Goal: Information Seeking & Learning: Learn about a topic

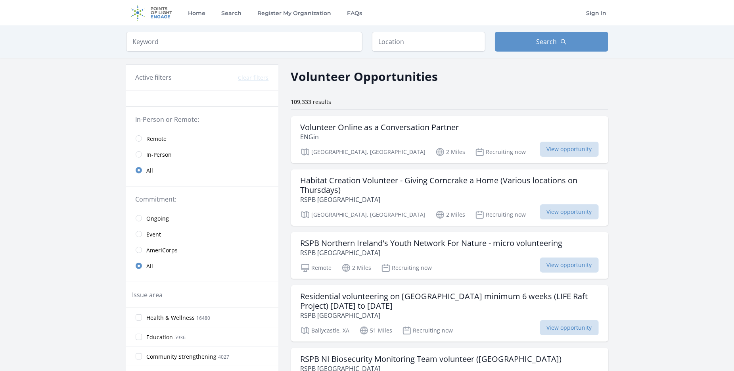
click at [151, 135] on span "Remote" at bounding box center [157, 139] width 20 height 8
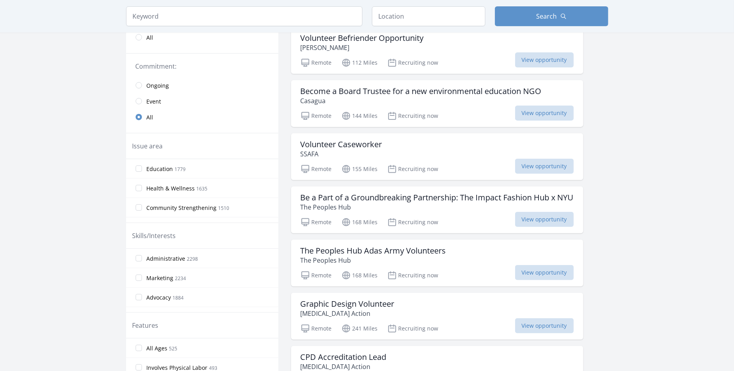
scroll to position [143, 0]
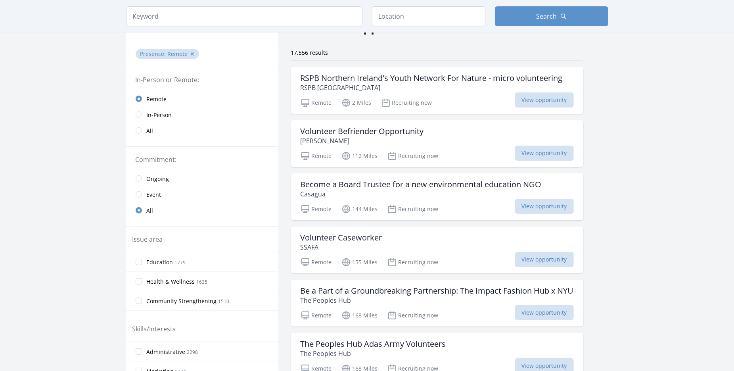
scroll to position [43, 0]
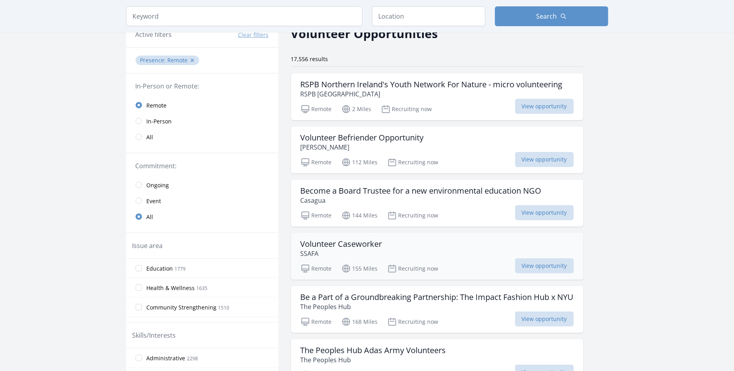
click at [366, 241] on h3 "Volunteer Caseworker" at bounding box center [342, 244] width 82 height 10
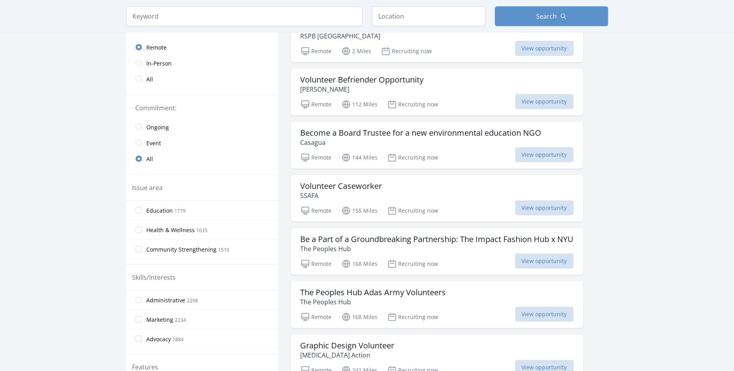
scroll to position [102, 0]
drag, startPoint x: 616, startPoint y: 193, endPoint x: 607, endPoint y: 243, distance: 50.3
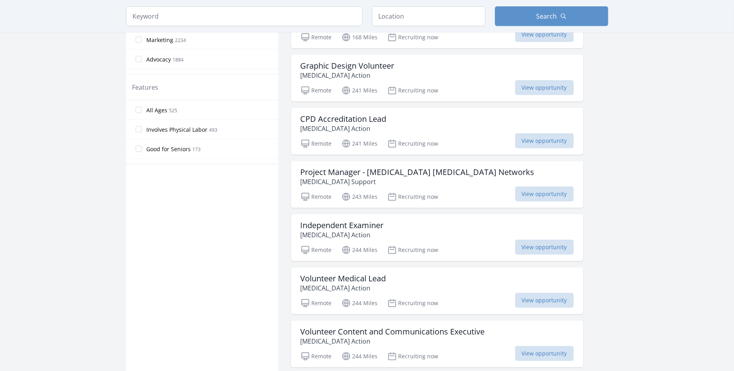
scroll to position [381, 0]
click at [607, 243] on div "Active filters Clear filters Presence : Remote ✕ In-Person or Remote: Remote In…" at bounding box center [367, 256] width 482 height 1159
click at [405, 126] on div "CPD Accreditation Lead Mast Cell Action" at bounding box center [437, 122] width 273 height 19
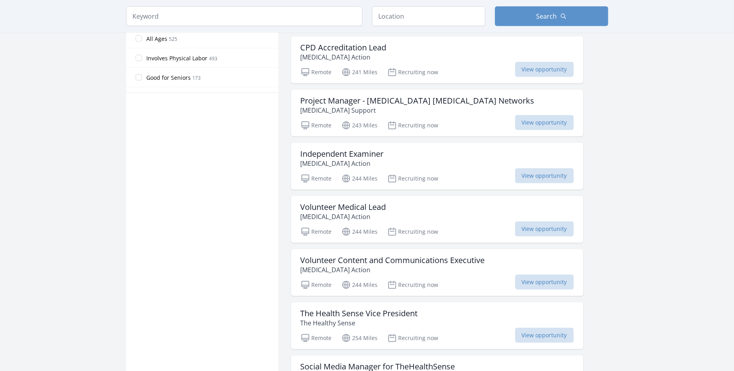
scroll to position [452, 0]
click at [438, 101] on h3 "Project Manager - Long Covid Peer Support Networks" at bounding box center [418, 101] width 234 height 10
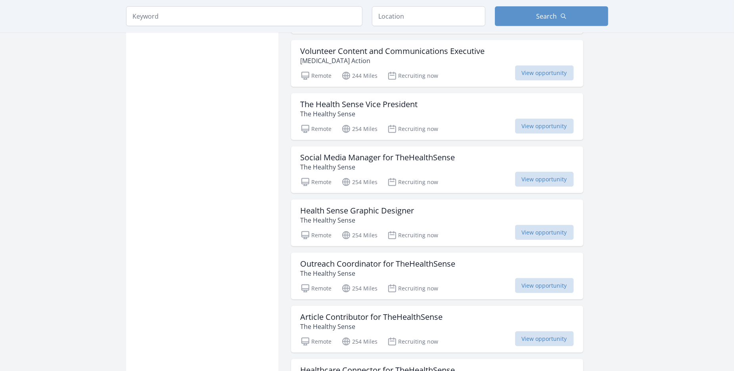
scroll to position [661, 0]
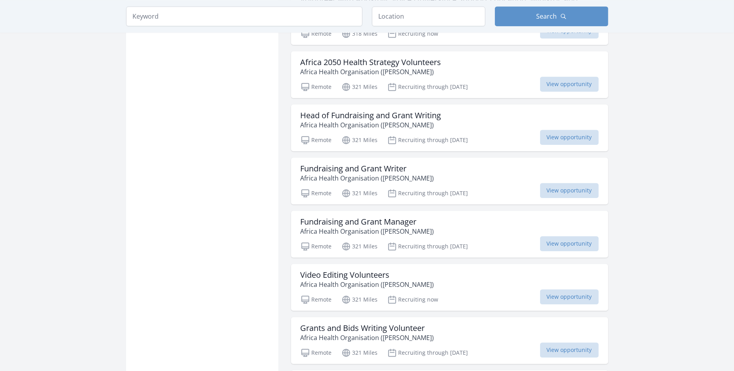
scroll to position [1468, 0]
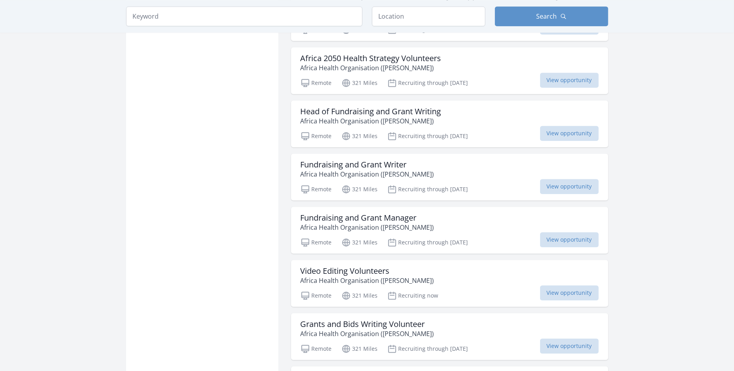
drag, startPoint x: 612, startPoint y: 174, endPoint x: 625, endPoint y: 112, distance: 63.6
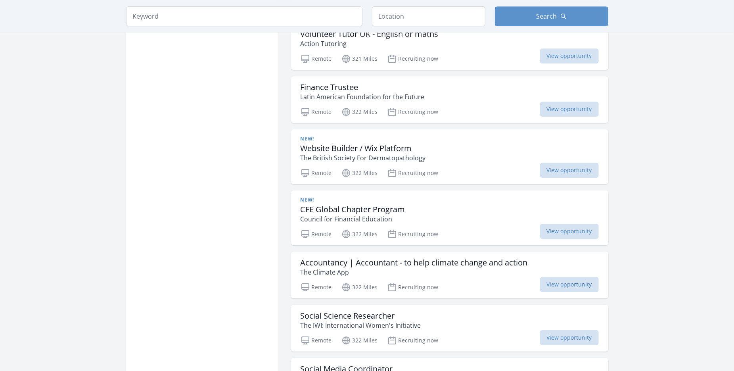
scroll to position [1811, 0]
click at [443, 197] on div "New! CFE Global Chapter Program Council for Financial Education" at bounding box center [450, 209] width 298 height 27
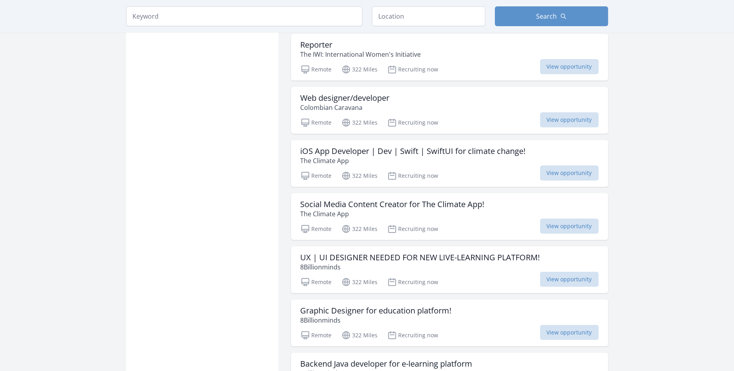
scroll to position [2241, 0]
drag, startPoint x: 668, startPoint y: 176, endPoint x: 665, endPoint y: 121, distance: 55.2
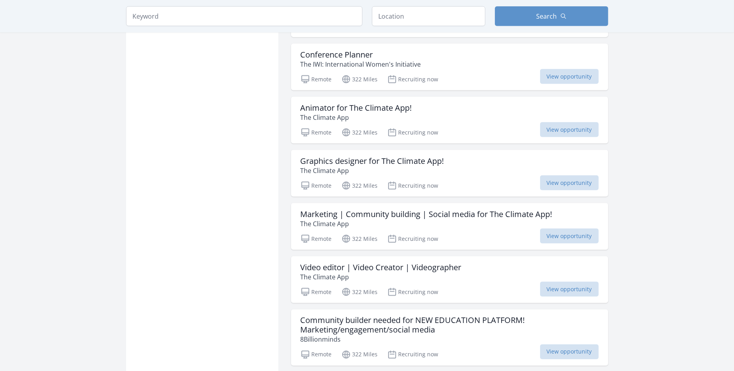
scroll to position [2985, 0]
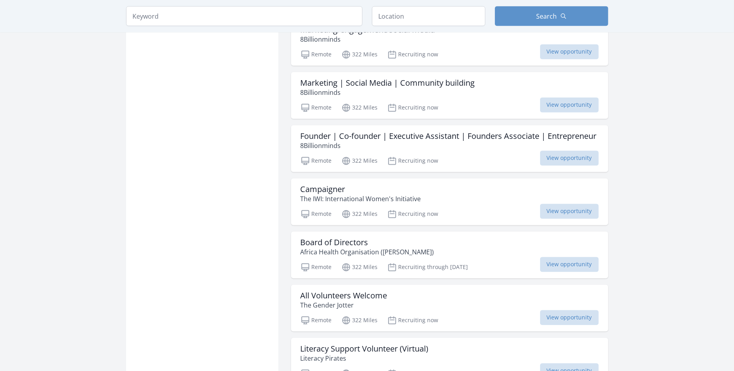
scroll to position [3283, 0]
click at [483, 132] on h3 "Founder | Co-founder | Executive Assistant | Founders Associate | Entrepreneur" at bounding box center [449, 137] width 296 height 10
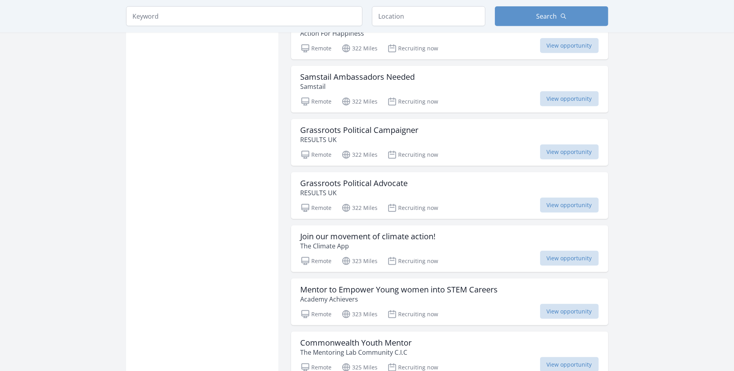
scroll to position [4986, 0]
click at [383, 81] on p "Samstail" at bounding box center [358, 86] width 115 height 10
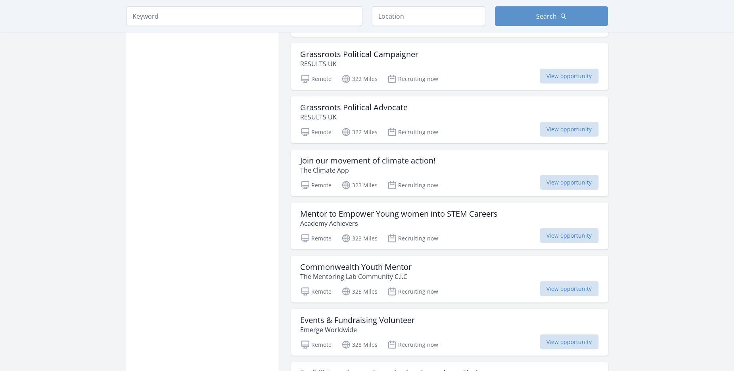
scroll to position [5062, 0]
click at [481, 107] on div "Grassroots Political Advocate RESULTS UK" at bounding box center [450, 111] width 298 height 19
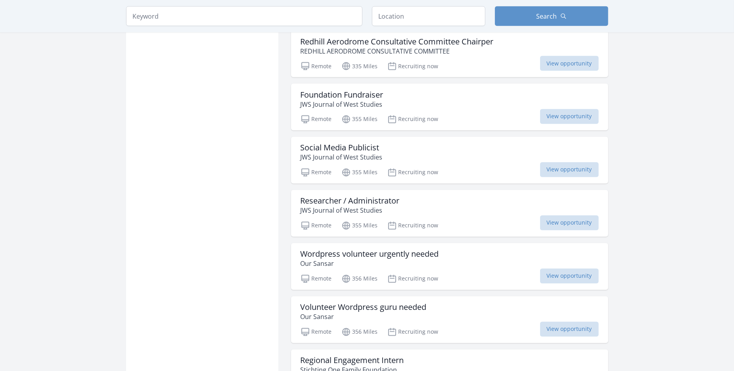
scroll to position [5391, 0]
click at [416, 197] on div "Researcher / Administrator JWS Journal of West Studies" at bounding box center [450, 206] width 298 height 19
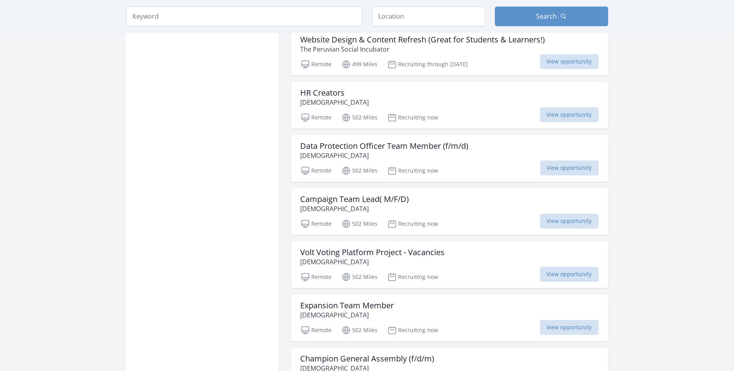
scroll to position [5979, 0]
drag, startPoint x: 624, startPoint y: 193, endPoint x: 647, endPoint y: 268, distance: 78.2
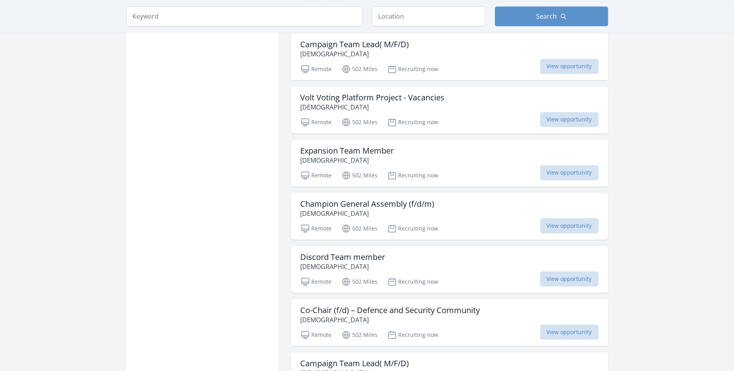
scroll to position [6134, 0]
click at [463, 199] on div "Champion General Assembly (f/d/m) Volt Europa" at bounding box center [450, 208] width 298 height 19
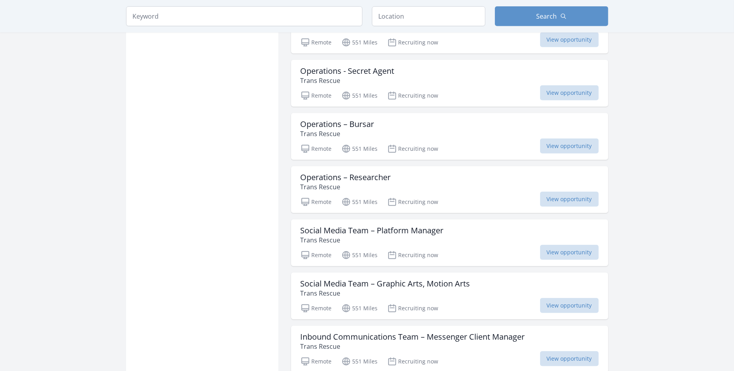
scroll to position [6904, 0]
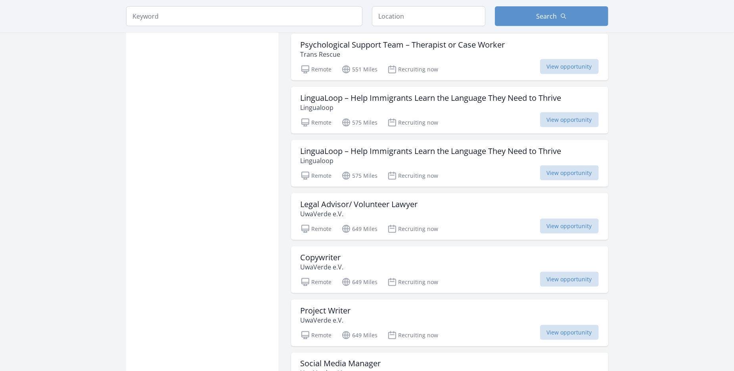
scroll to position [7355, 0]
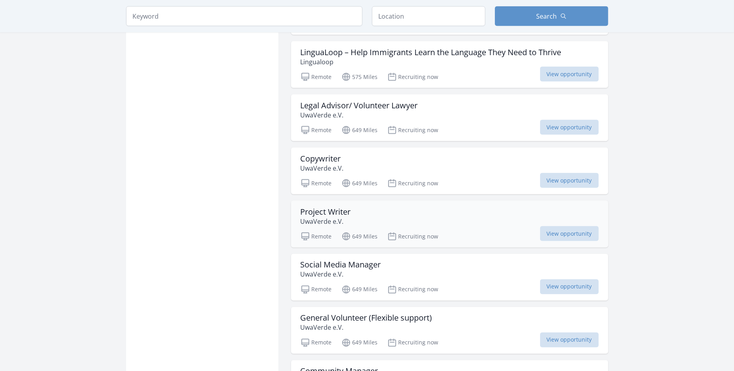
scroll to position [7455, 0]
click at [473, 206] on div "Project Writer UwaVerde e.V." at bounding box center [450, 215] width 298 height 19
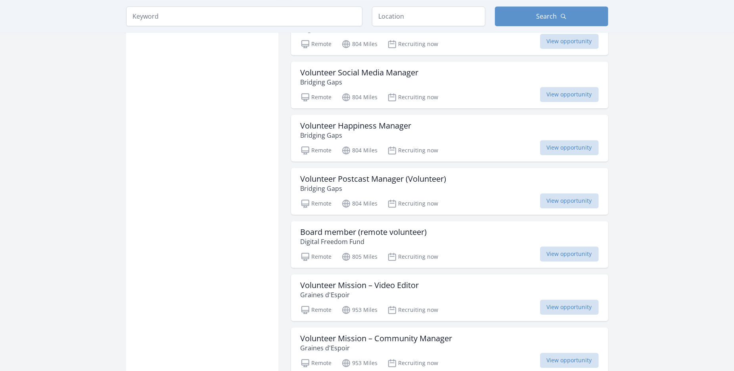
scroll to position [8125, 0]
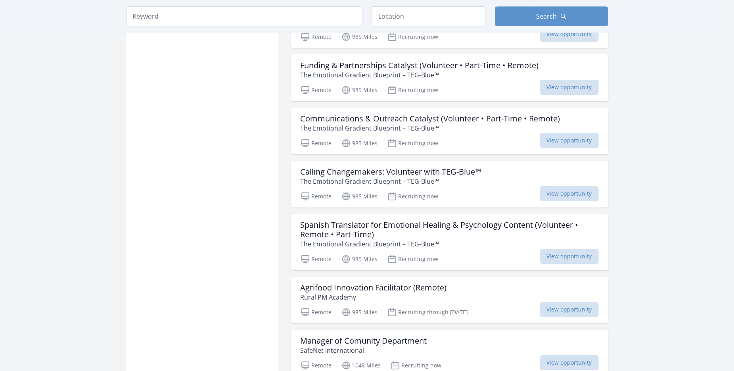
scroll to position [8521, 0]
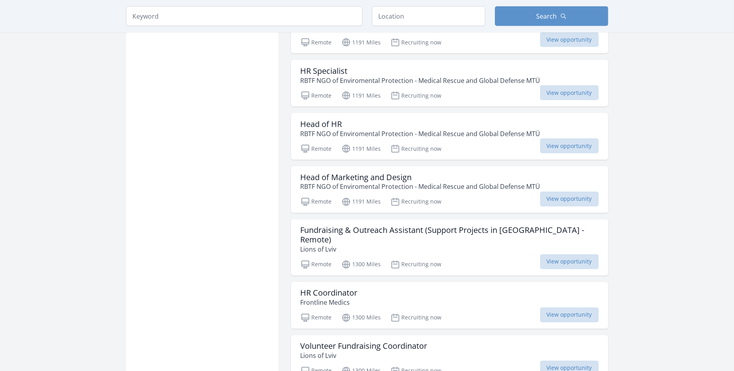
scroll to position [9726, 0]
drag, startPoint x: 638, startPoint y: 220, endPoint x: 649, endPoint y: 266, distance: 47.3
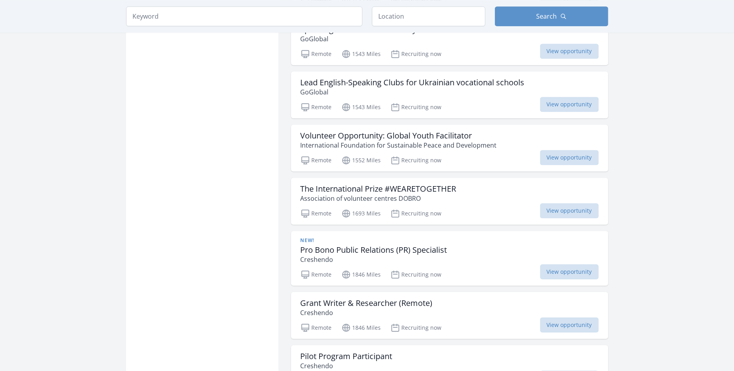
scroll to position [10485, 0]
drag, startPoint x: 649, startPoint y: 266, endPoint x: 702, endPoint y: 291, distance: 58.2
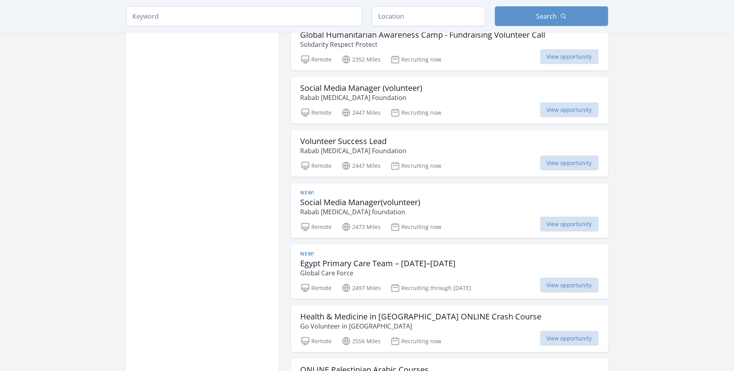
scroll to position [11577, 0]
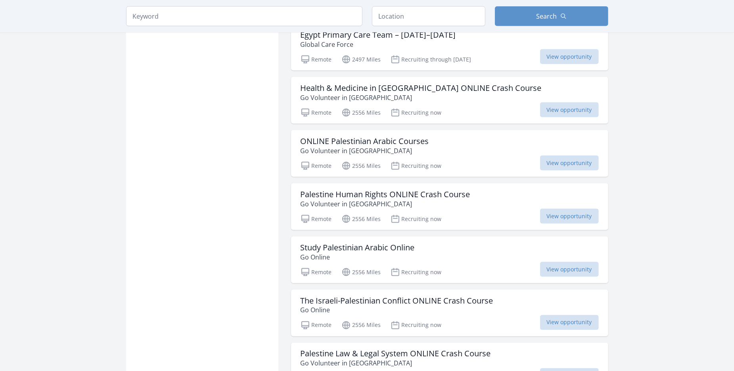
scroll to position [11805, 0]
click at [433, 136] on div "ONLINE Palestinian Arabic Courses Go Volunteer in Palestine" at bounding box center [450, 145] width 298 height 19
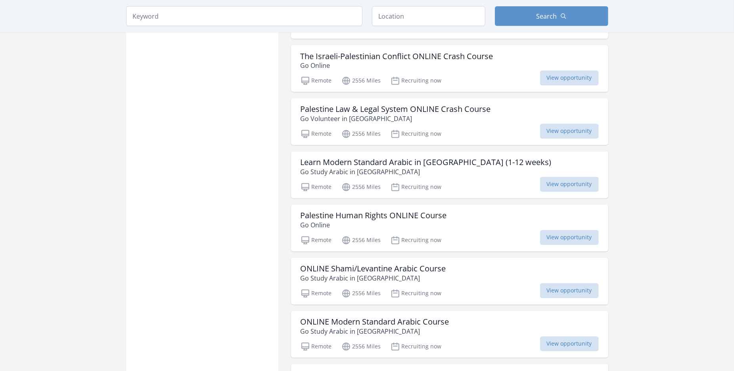
scroll to position [12052, 0]
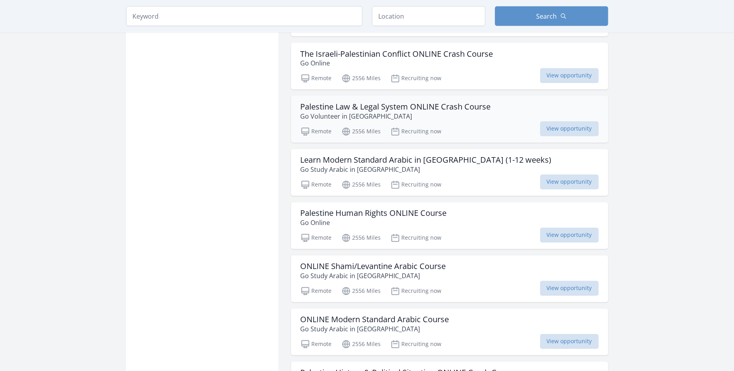
click at [473, 96] on div "Palestine Law & Legal System ONLINE Crash Course Go Volunteer in Palestine Remo…" at bounding box center [449, 119] width 317 height 47
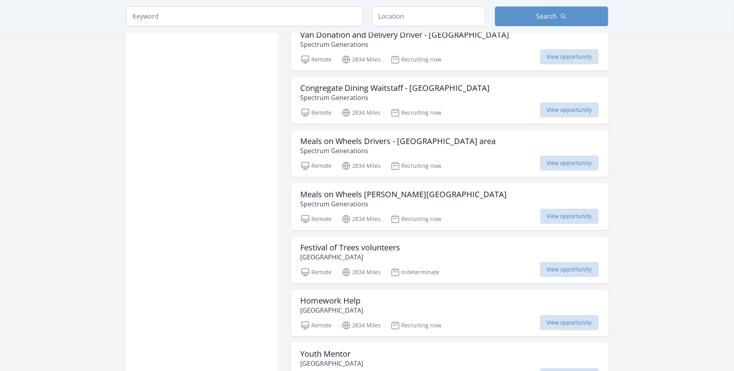
scroll to position [12921, 0]
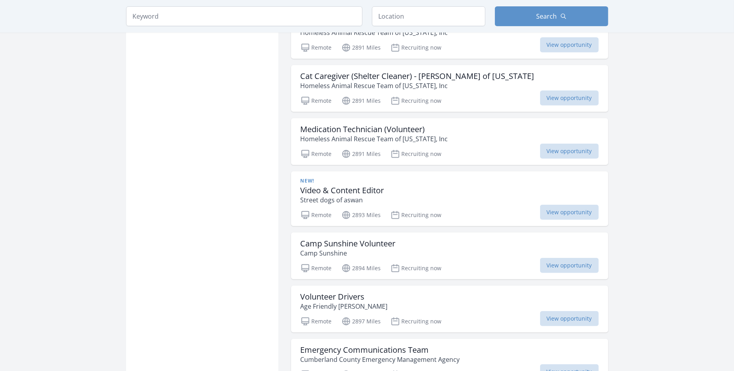
scroll to position [15594, 0]
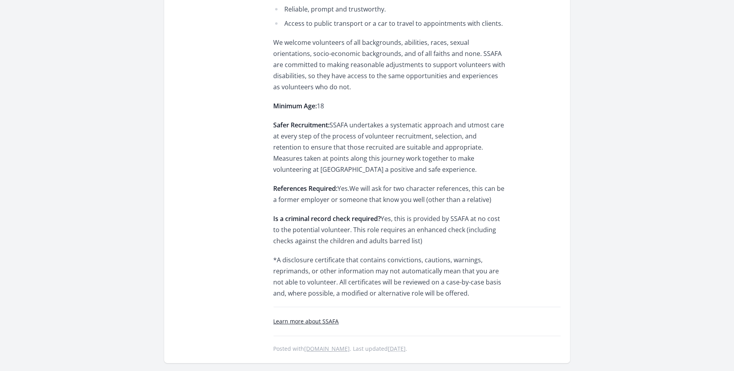
scroll to position [1448, 0]
click at [318, 316] on link "Learn more about SSAFA" at bounding box center [306, 320] width 65 height 8
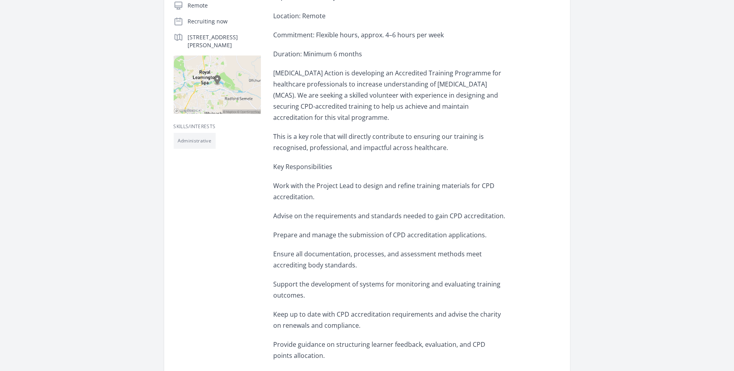
scroll to position [177, 0]
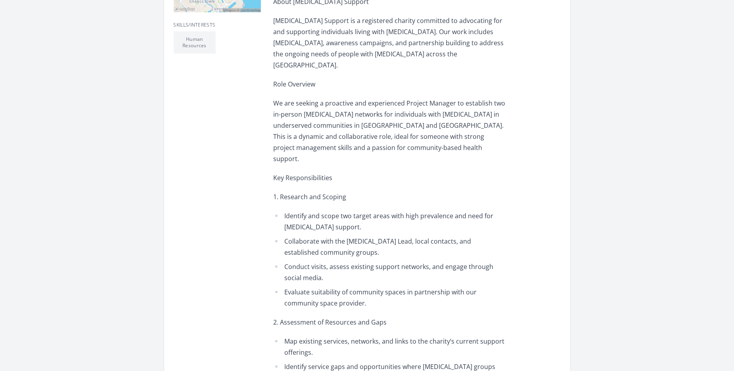
scroll to position [298, 0]
drag, startPoint x: 534, startPoint y: 121, endPoint x: 470, endPoint y: 134, distance: 65.9
click at [470, 134] on div "Location: Remote with travel across England/Wales Contract: Fixed-term project …" at bounding box center [390, 306] width 232 height 834
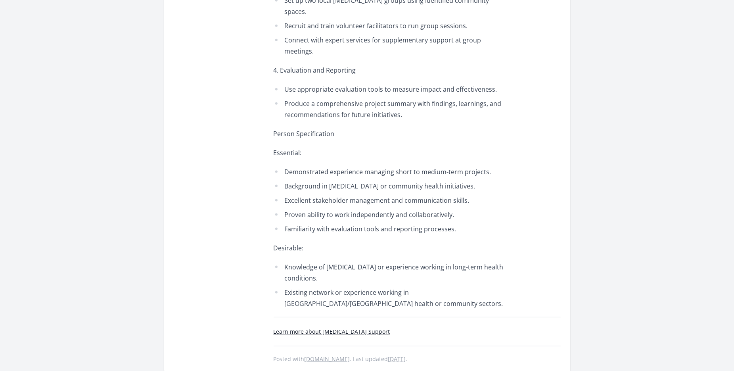
scroll to position [713, 0]
click at [470, 180] on li "Background in peer support or community health initiatives." at bounding box center [390, 185] width 232 height 11
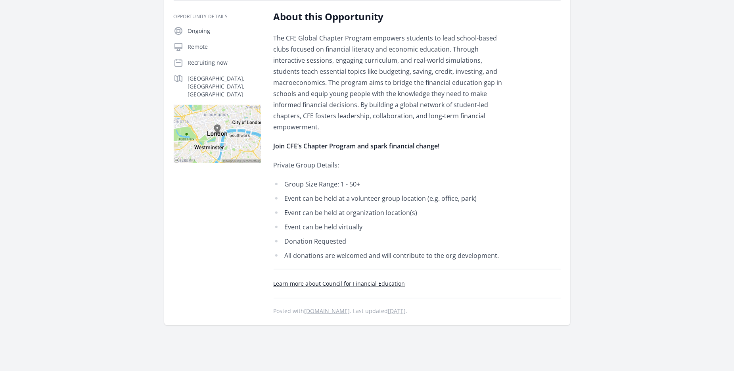
scroll to position [132, 0]
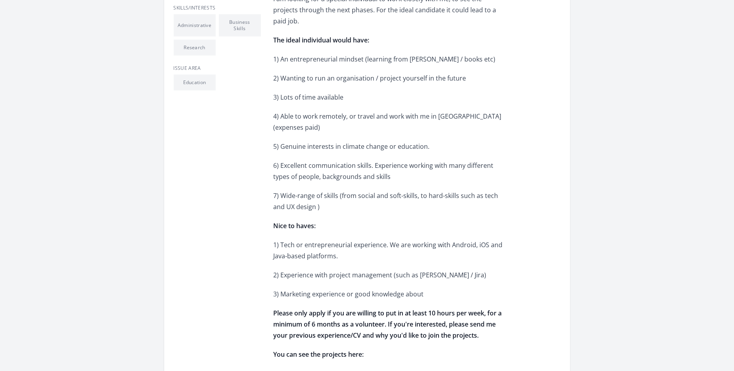
scroll to position [333, 0]
drag, startPoint x: 561, startPoint y: 121, endPoint x: 533, endPoint y: 124, distance: 27.9
click at [533, 124] on div "About this Opportunity Hello! For over ten years I have been an entrepreneur, r…" at bounding box center [417, 255] width 287 height 811
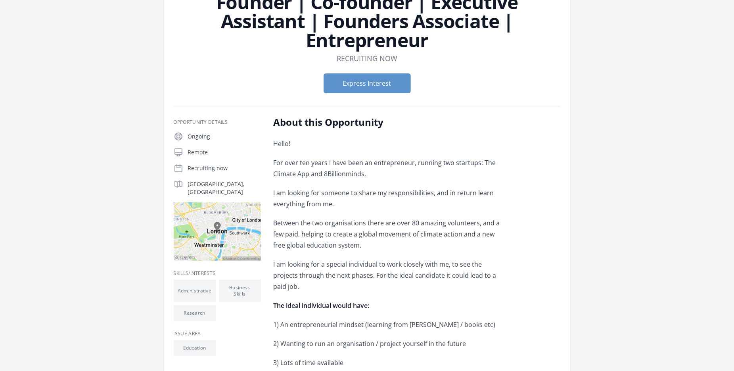
scroll to position [67, 0]
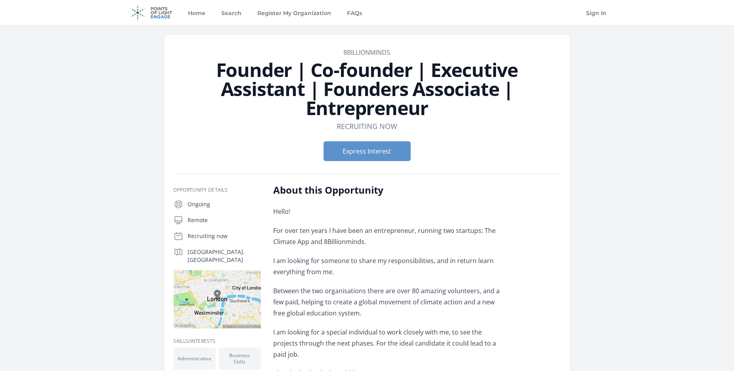
click at [454, 53] on dd "8Billionminds" at bounding box center [367, 53] width 387 height 10
click at [478, 157] on form "Express Interest" at bounding box center [367, 151] width 387 height 20
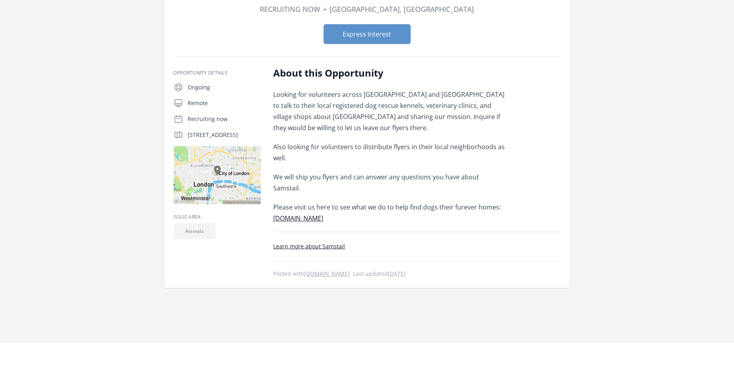
scroll to position [79, 0]
click at [494, 136] on div "Looking for volunteers across England and Wales to talk to their local register…" at bounding box center [390, 155] width 232 height 135
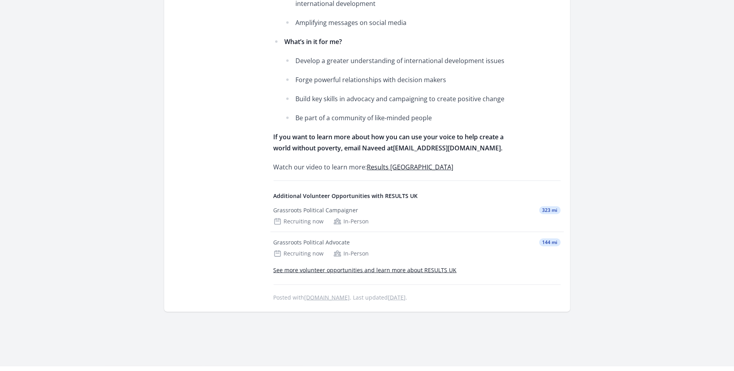
scroll to position [392, 0]
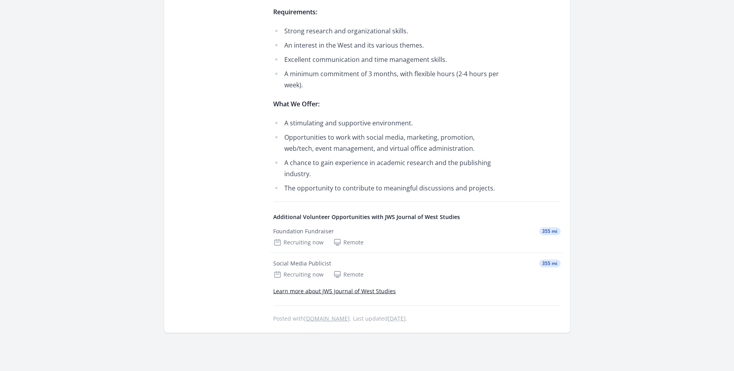
scroll to position [406, 0]
click at [538, 67] on div "About this Opportunity Do you want to contribute to an academic journal and gai…" at bounding box center [417, 31] width 287 height 583
click at [662, 75] on main "Organization JWS Journal of West Studies Researcher / Administrator Duration Re…" at bounding box center [367, 2] width 734 height 767
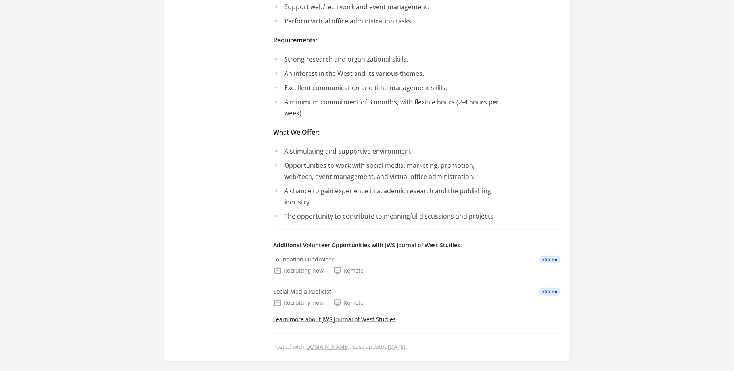
scroll to position [388, 0]
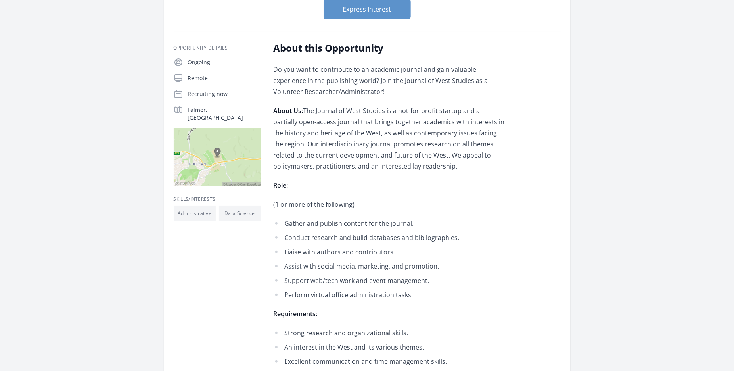
scroll to position [105, 0]
click at [591, 157] on div "Organization JWS Journal of West Studies Researcher / Administrator Duration Re…" at bounding box center [367, 281] width 482 height 722
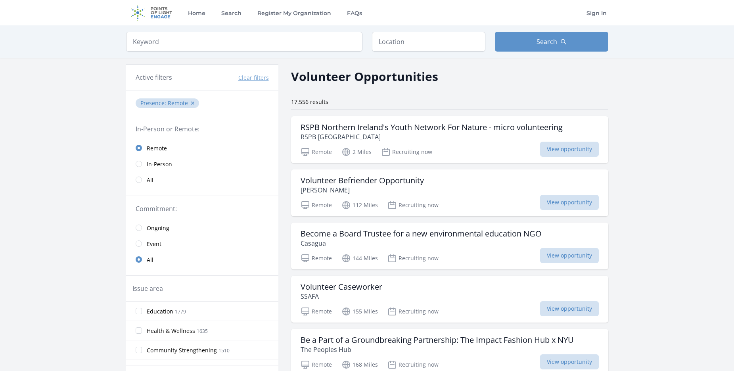
scroll to position [15594, 0]
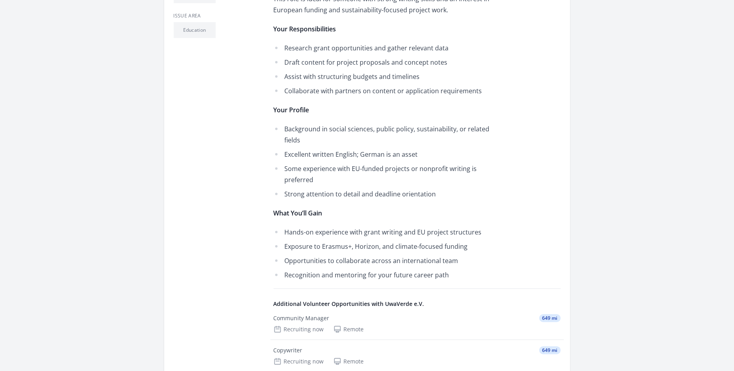
scroll to position [323, 0]
drag, startPoint x: 486, startPoint y: 111, endPoint x: 469, endPoint y: 92, distance: 25.3
click at [469, 92] on li "Collaborate with partners on content or application requirements" at bounding box center [390, 89] width 232 height 11
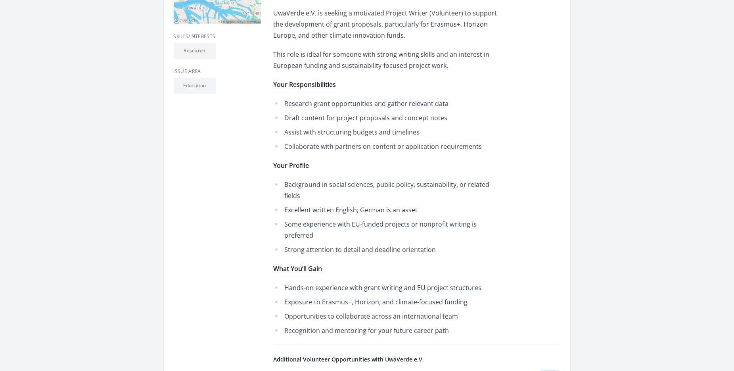
scroll to position [266, 0]
click at [469, 92] on div "Organization : UwaVerde e.V. Employment Type: Volunteer / Part-time (5 hours pe…" at bounding box center [390, 119] width 232 height 435
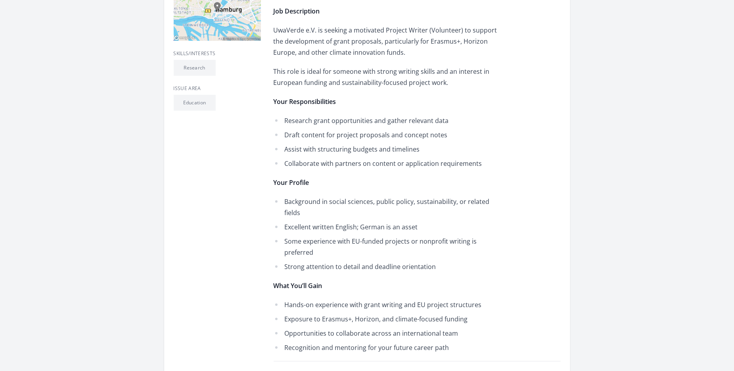
scroll to position [249, 0]
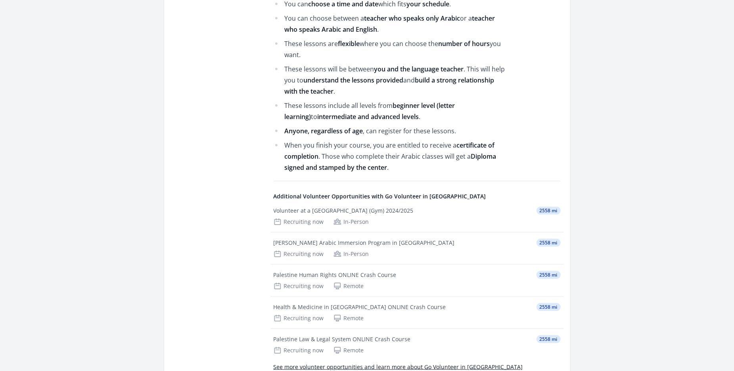
scroll to position [618, 0]
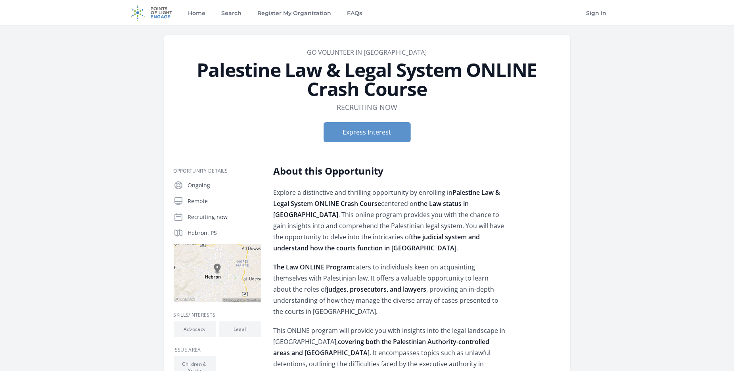
click at [428, 76] on h1 "Palestine Law & Legal System ONLINE Crash Course" at bounding box center [367, 79] width 387 height 38
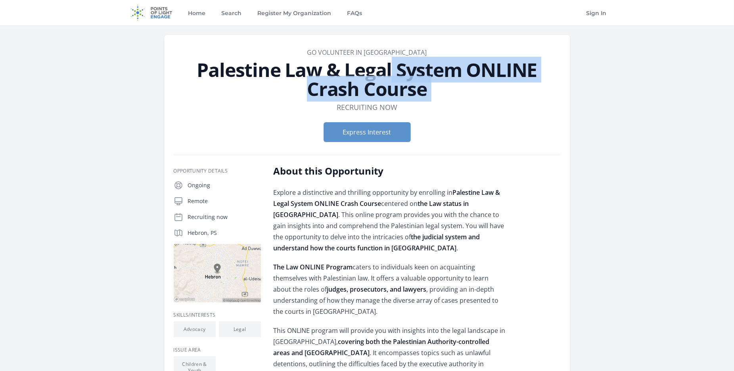
click at [428, 76] on h1 "Palestine Law & Legal System ONLINE Crash Course" at bounding box center [367, 79] width 387 height 38
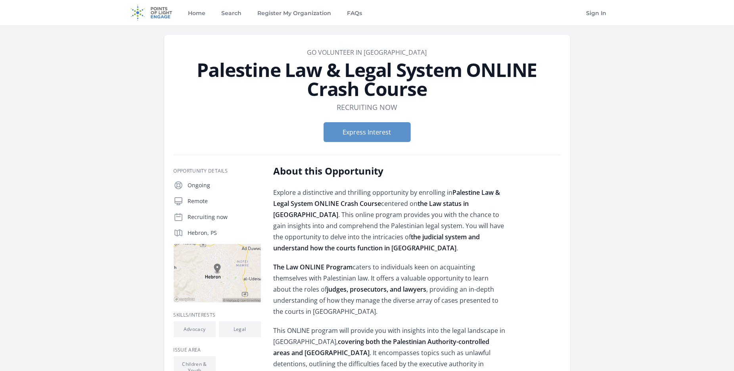
click at [475, 114] on header "Organization Go Volunteer in Palestine Palestine Law & Legal System ONLINE Cras…" at bounding box center [367, 98] width 387 height 101
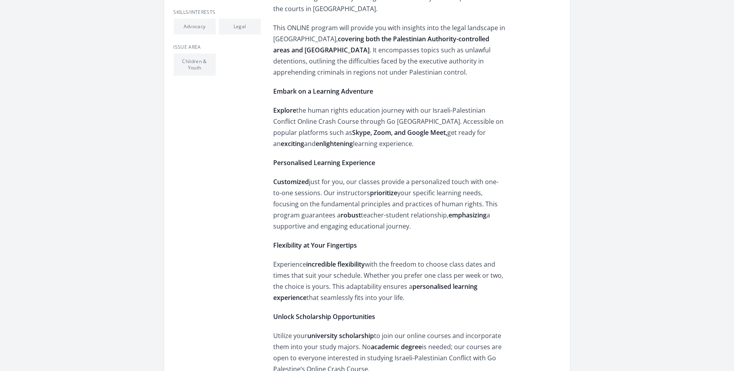
scroll to position [303, 0]
